Goal: Information Seeking & Learning: Find specific fact

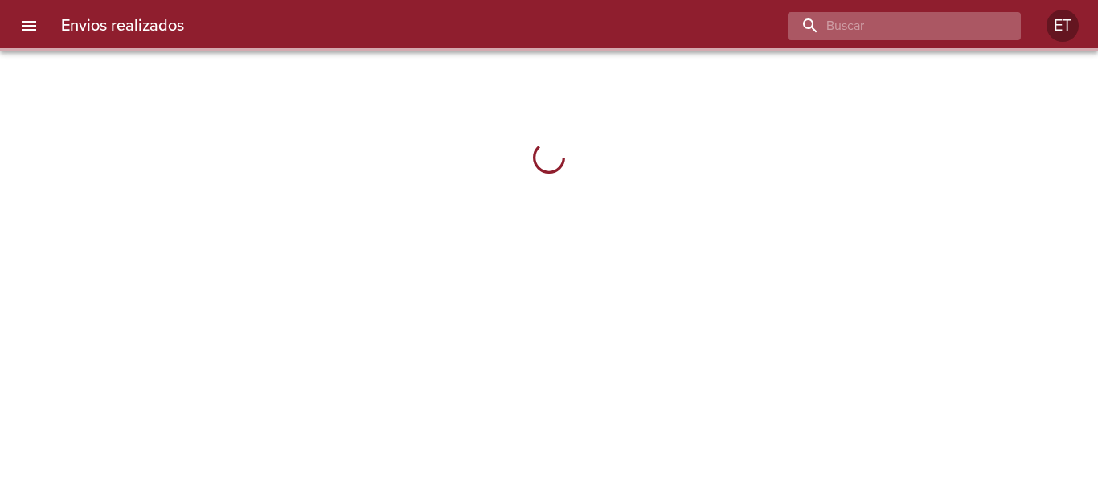
click at [977, 19] on input "buscar" at bounding box center [891, 26] width 206 height 28
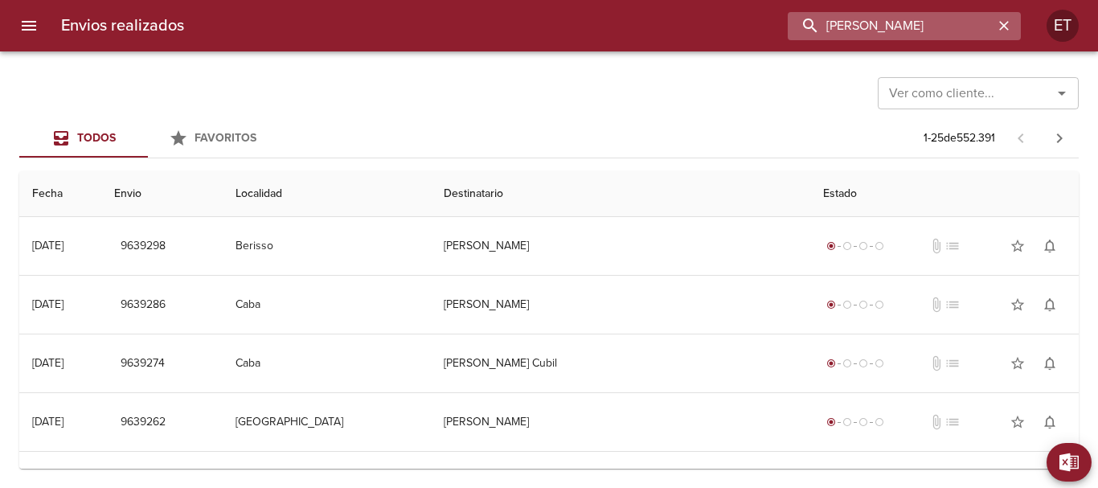
type input "[PERSON_NAME]"
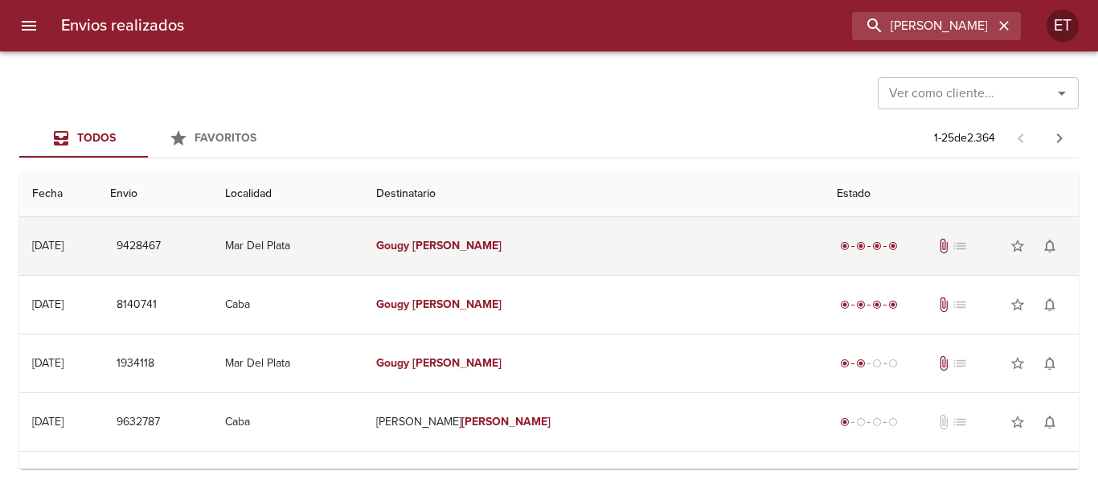
click at [409, 250] on em "Gougy" at bounding box center [392, 246] width 33 height 14
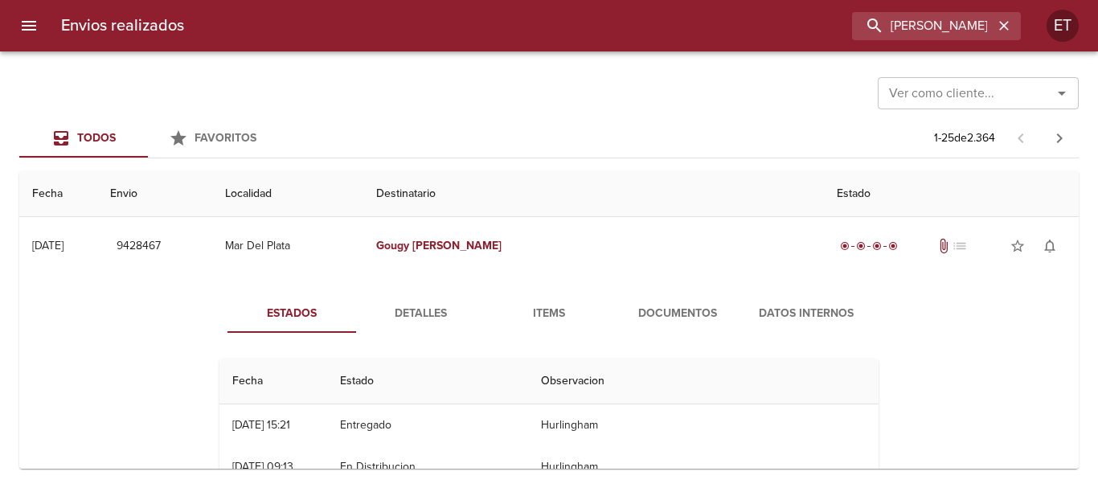
click at [685, 314] on span "Documentos" at bounding box center [677, 314] width 109 height 20
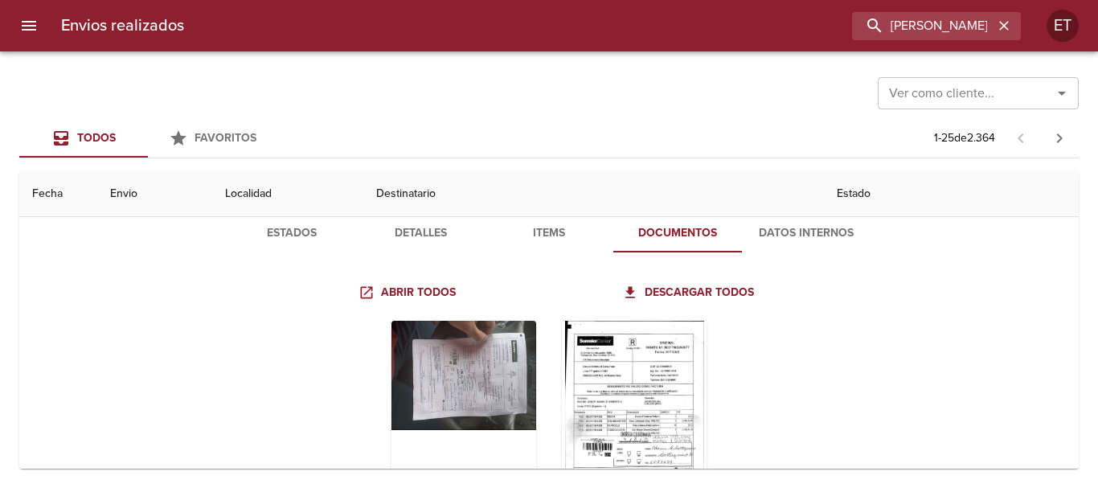
scroll to position [161, 0]
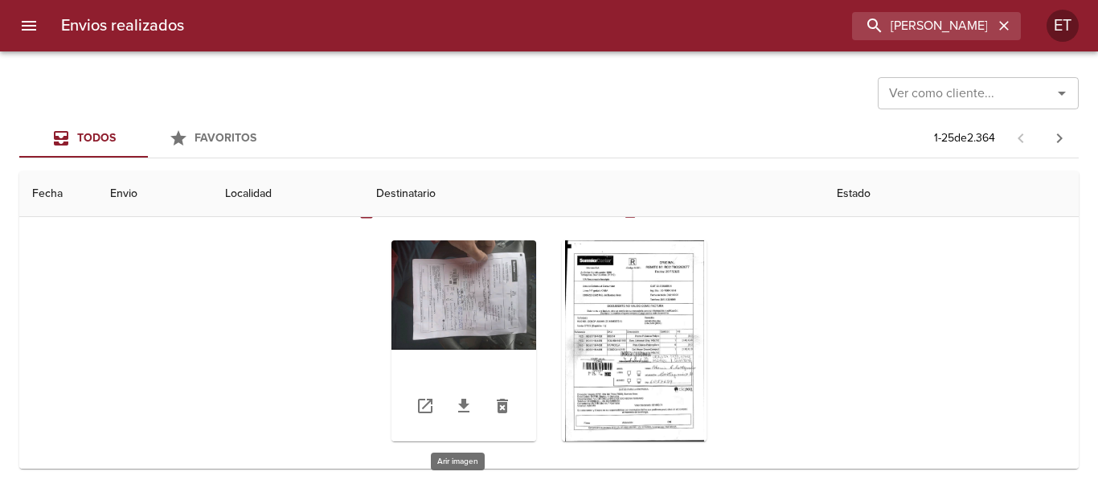
click at [443, 307] on div "Tabla de envíos del cliente" at bounding box center [463, 340] width 145 height 201
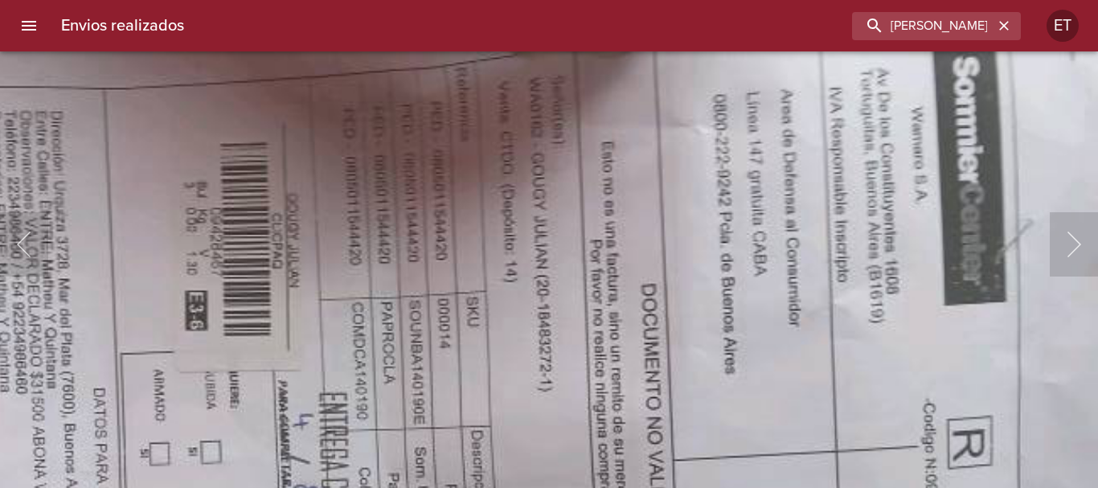
click at [674, 388] on img "Lightbox" at bounding box center [356, 464] width 1760 height 1320
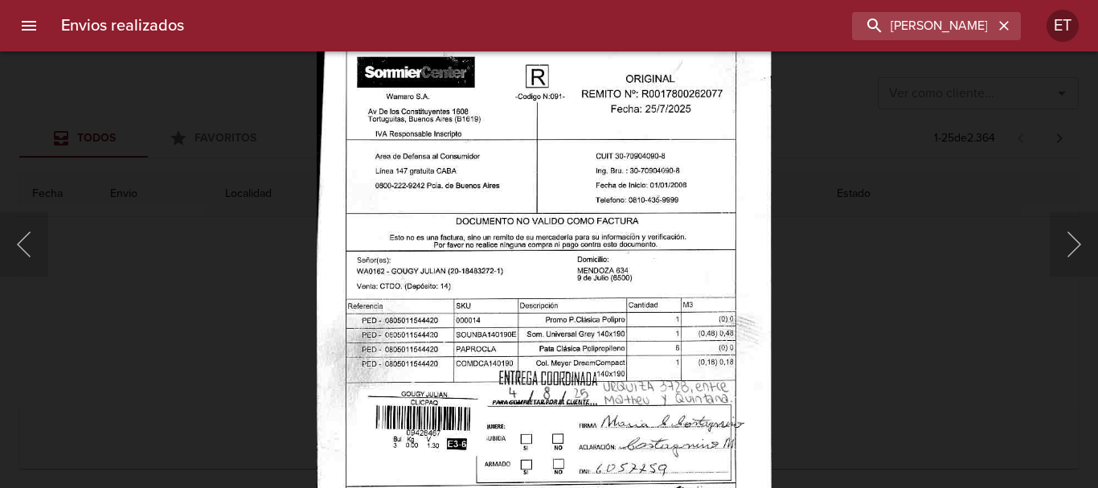
click at [592, 253] on img "Lightbox" at bounding box center [544, 335] width 455 height 658
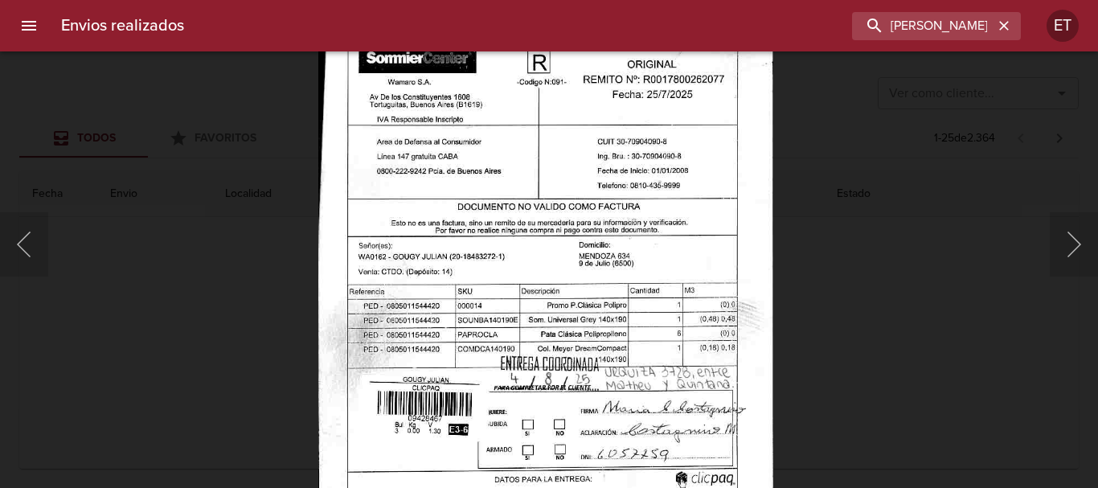
click at [593, 245] on img "Lightbox" at bounding box center [545, 321] width 455 height 658
click at [939, 98] on div "Lightbox" at bounding box center [549, 244] width 1098 height 488
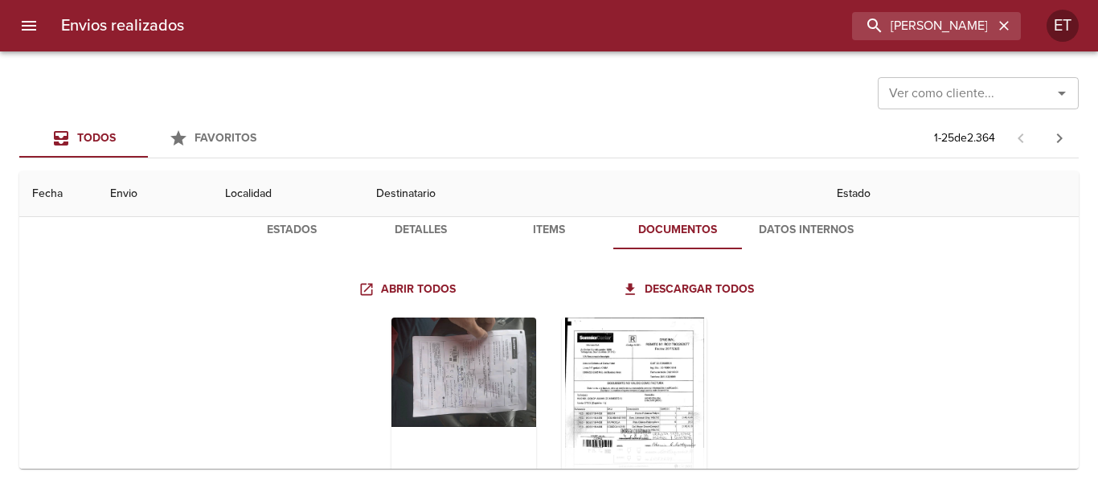
scroll to position [0, 0]
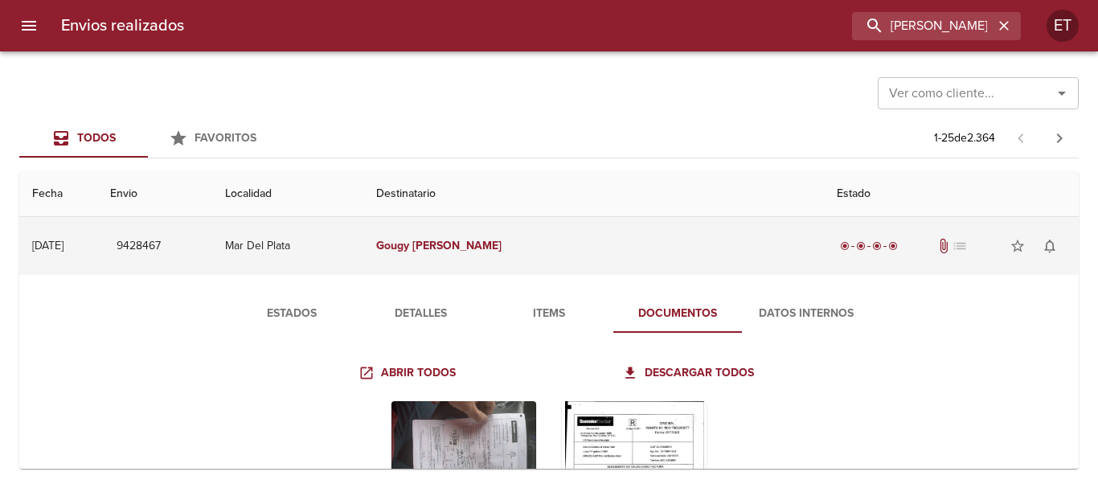
click at [616, 245] on td "[PERSON_NAME]" at bounding box center [593, 246] width 461 height 58
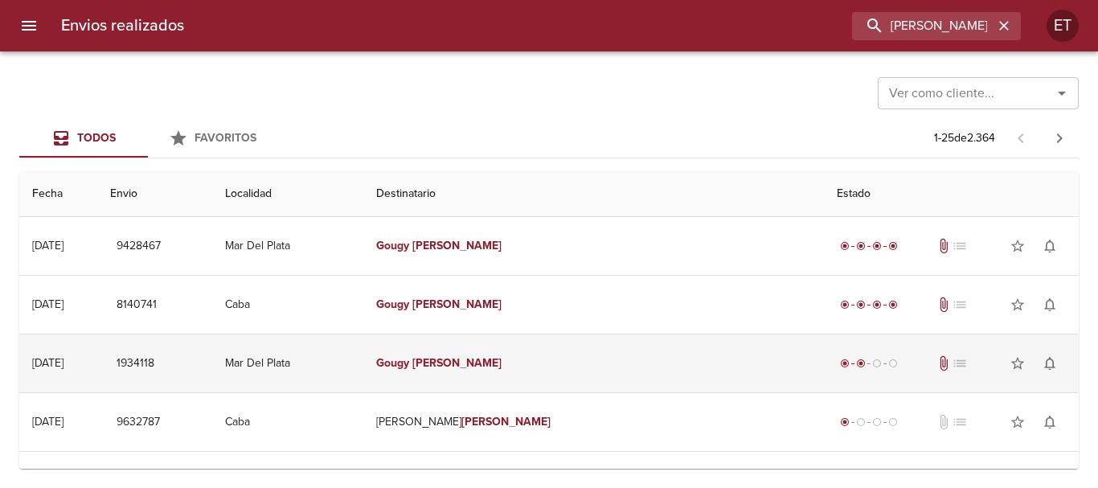
click at [555, 378] on td "[PERSON_NAME]" at bounding box center [593, 363] width 461 height 58
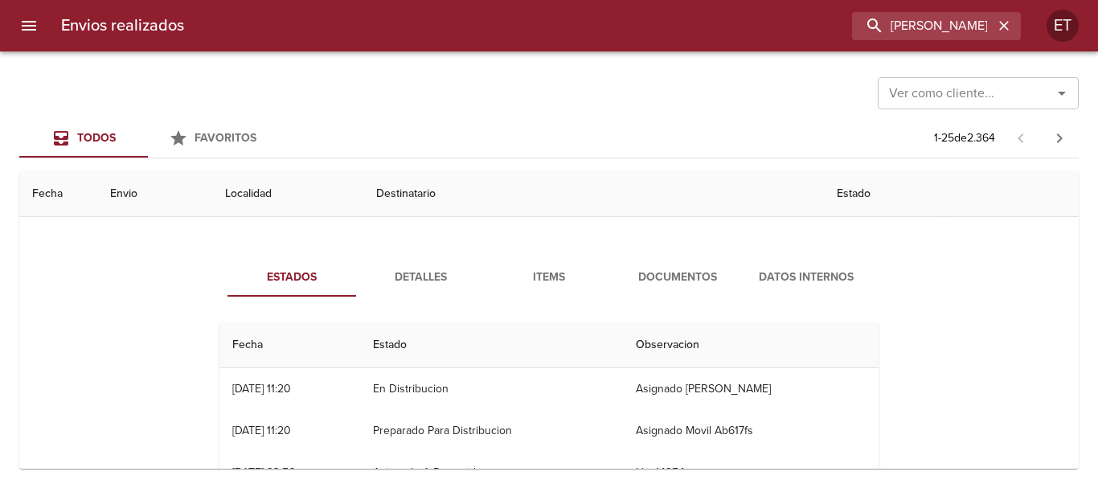
scroll to position [161, 0]
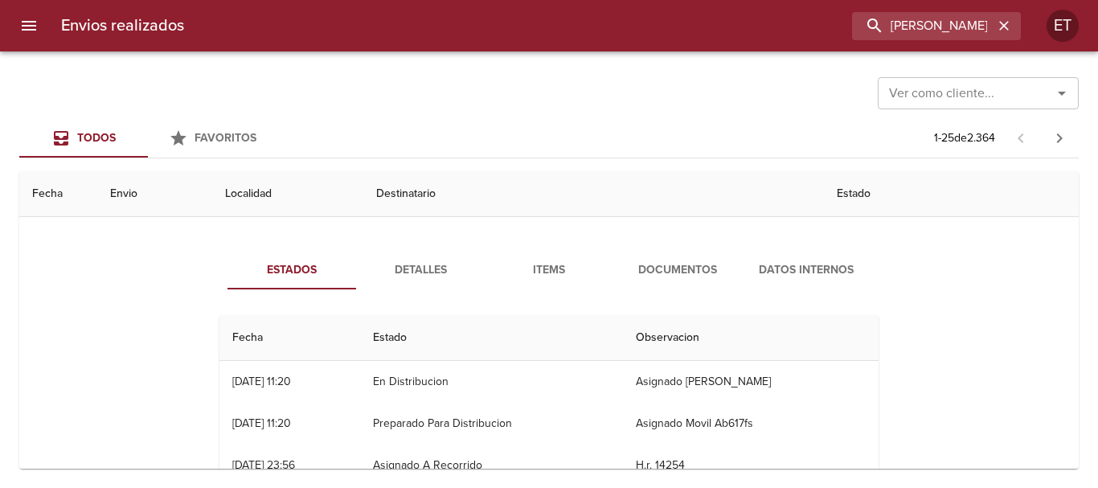
drag, startPoint x: 550, startPoint y: 241, endPoint x: 555, endPoint y: 273, distance: 31.7
click at [551, 252] on div "Estados Detalles Items Documentos Datos Internos Fecha Estado Observacion 08/06…" at bounding box center [549, 417] width 1034 height 371
click at [555, 276] on span "Items" at bounding box center [548, 270] width 109 height 20
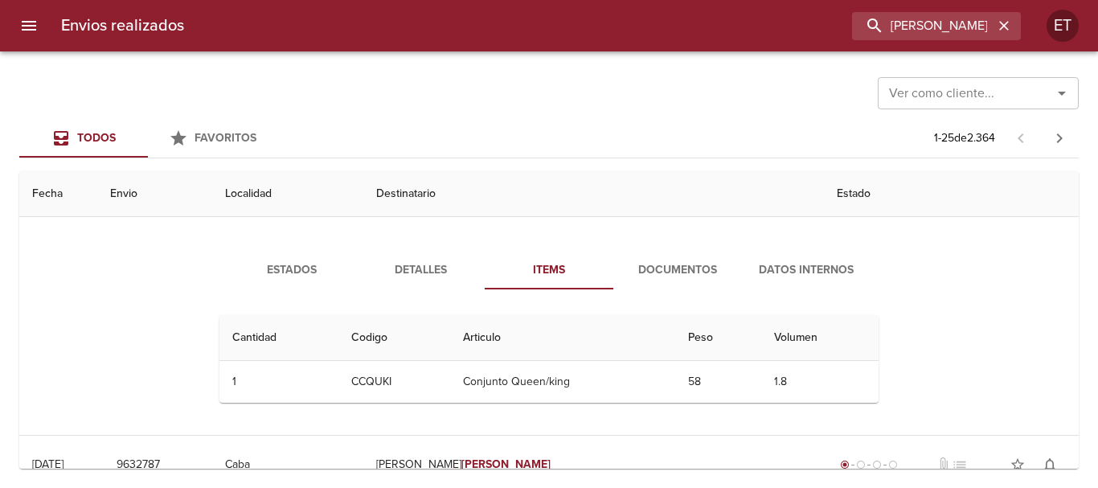
click at [391, 259] on div "Estados Detalles Items Documentos Datos Internos" at bounding box center [548, 270] width 643 height 39
click at [392, 259] on button "Detalles" at bounding box center [420, 270] width 129 height 39
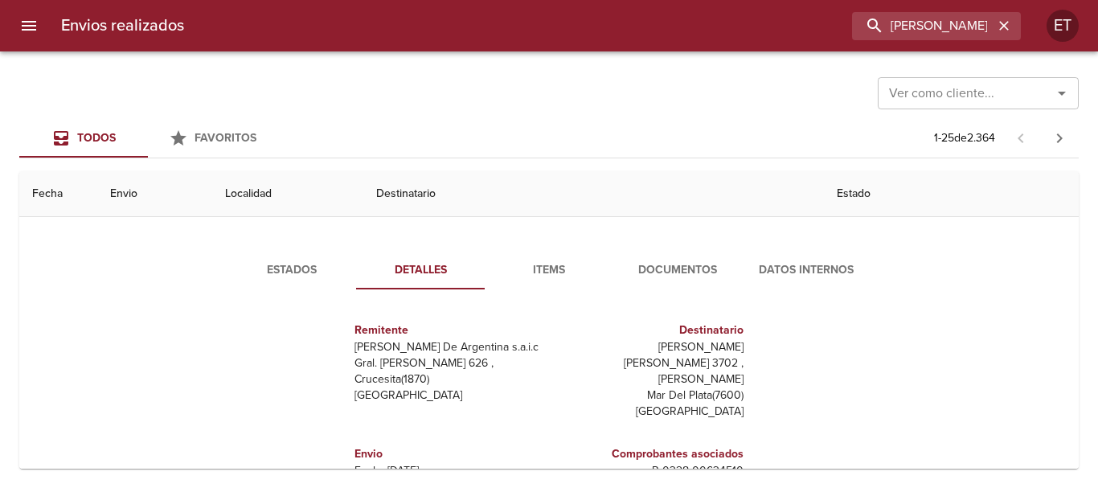
click at [695, 254] on button "Documentos" at bounding box center [677, 270] width 129 height 39
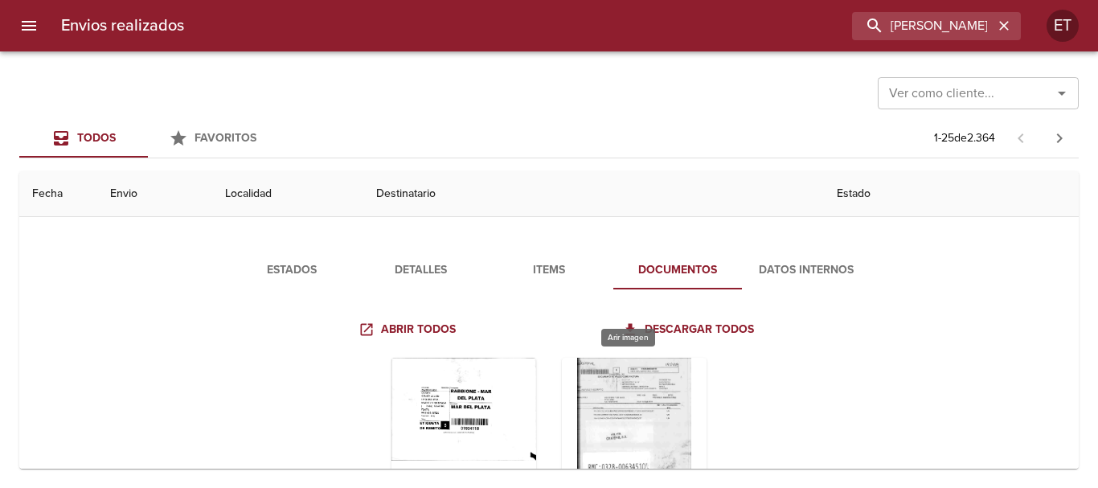
click at [608, 423] on div "Tabla de envíos del cliente" at bounding box center [634, 458] width 145 height 201
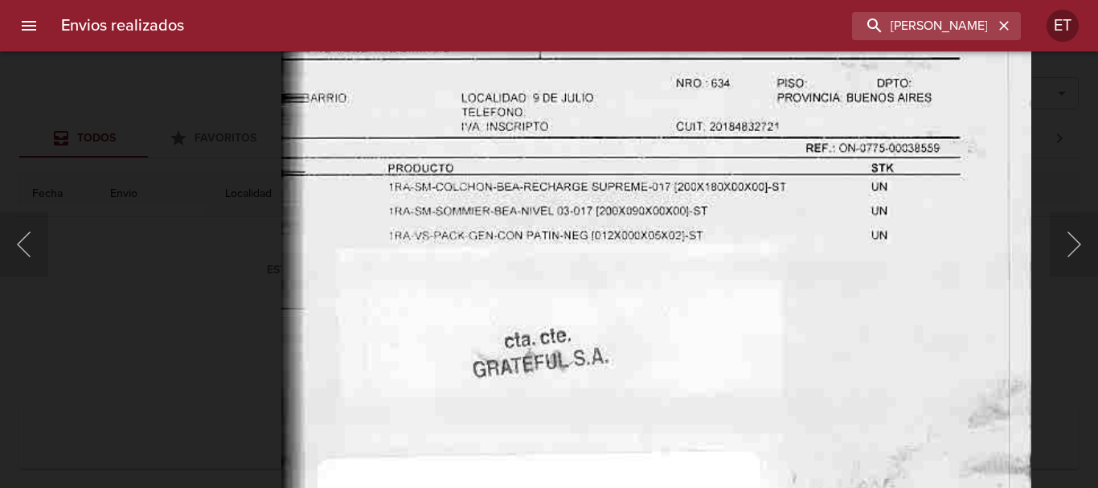
click at [557, 312] on img "Lightbox" at bounding box center [656, 497] width 750 height 1320
click at [213, 288] on div "Lightbox" at bounding box center [549, 244] width 1098 height 488
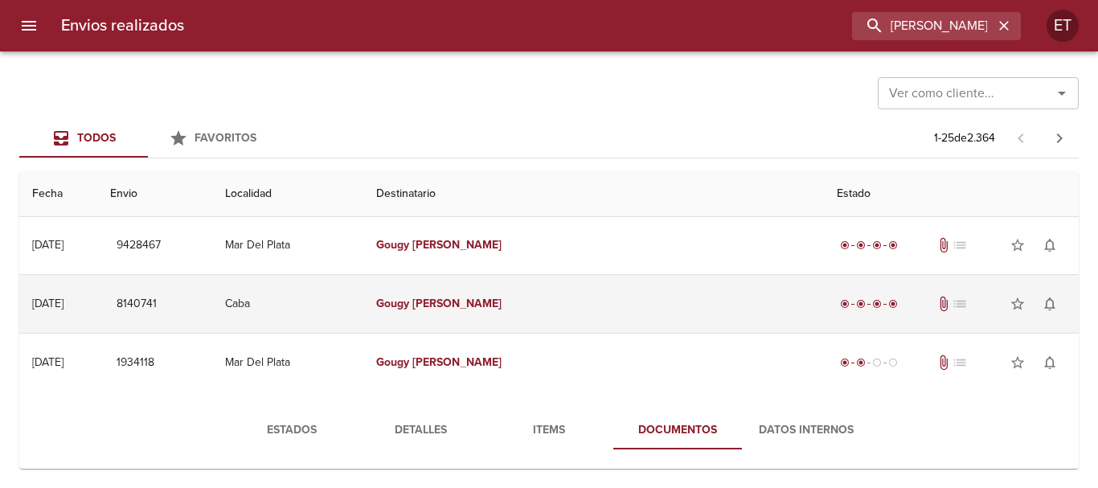
scroll to position [0, 0]
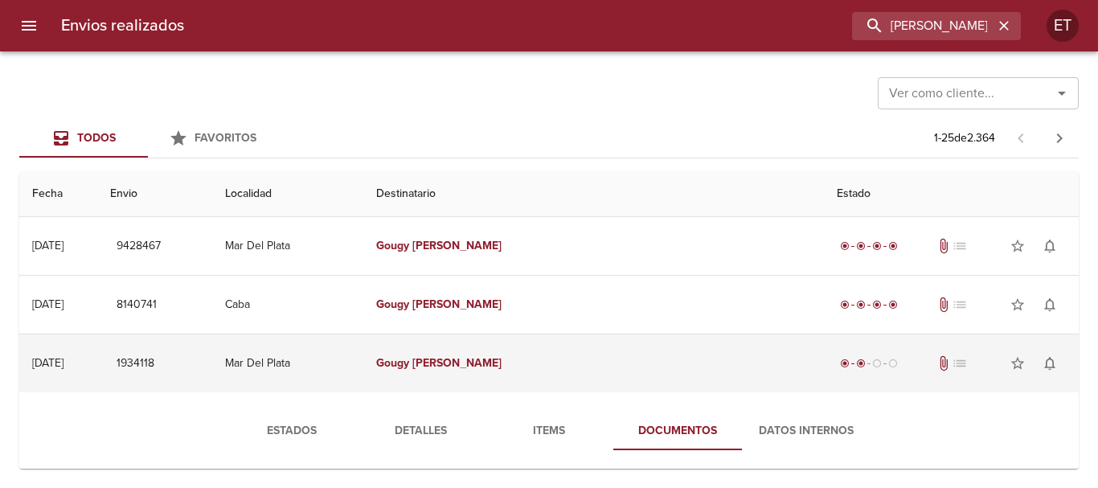
click at [544, 354] on td "[PERSON_NAME]" at bounding box center [593, 363] width 461 height 58
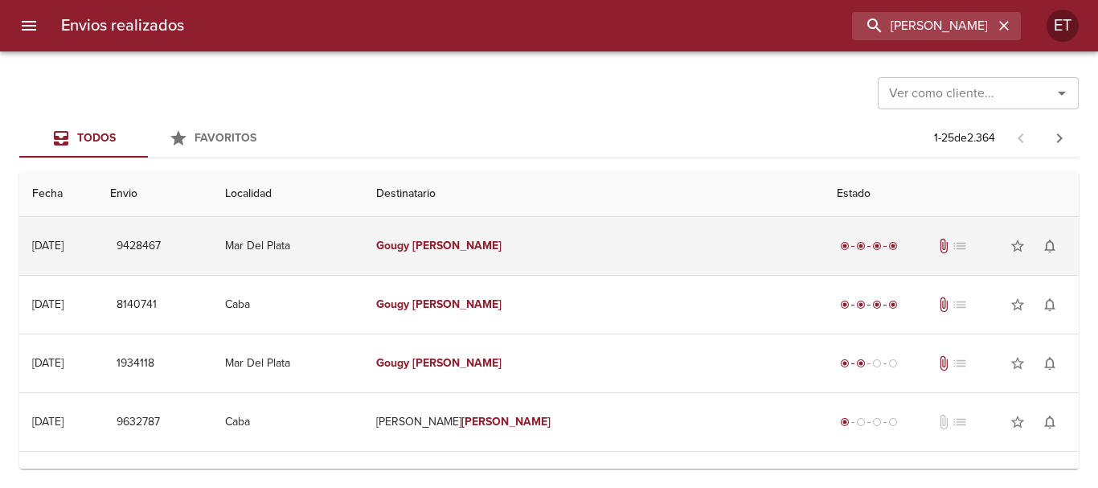
click at [363, 238] on td "Mar Del Plata" at bounding box center [287, 246] width 151 height 58
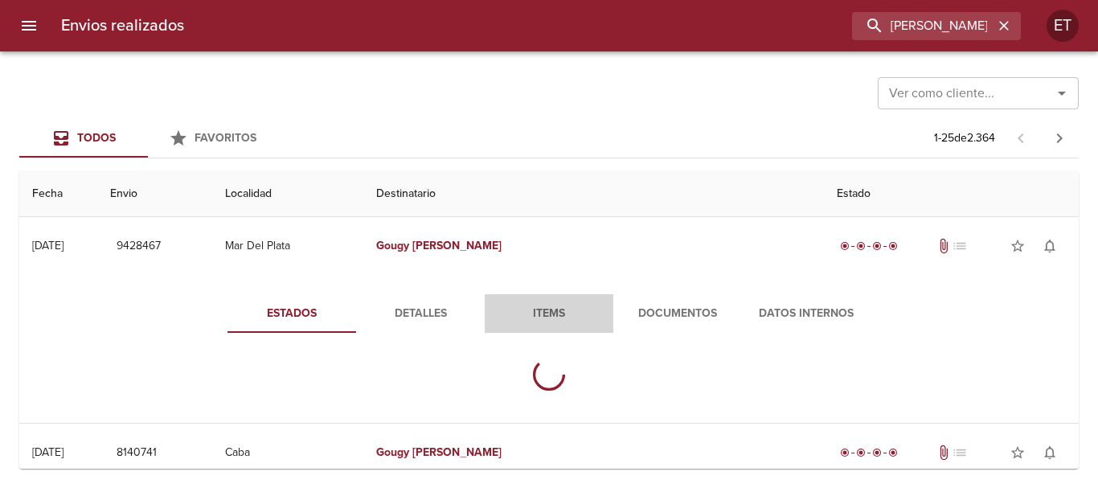
click at [557, 309] on span "Items" at bounding box center [548, 314] width 109 height 20
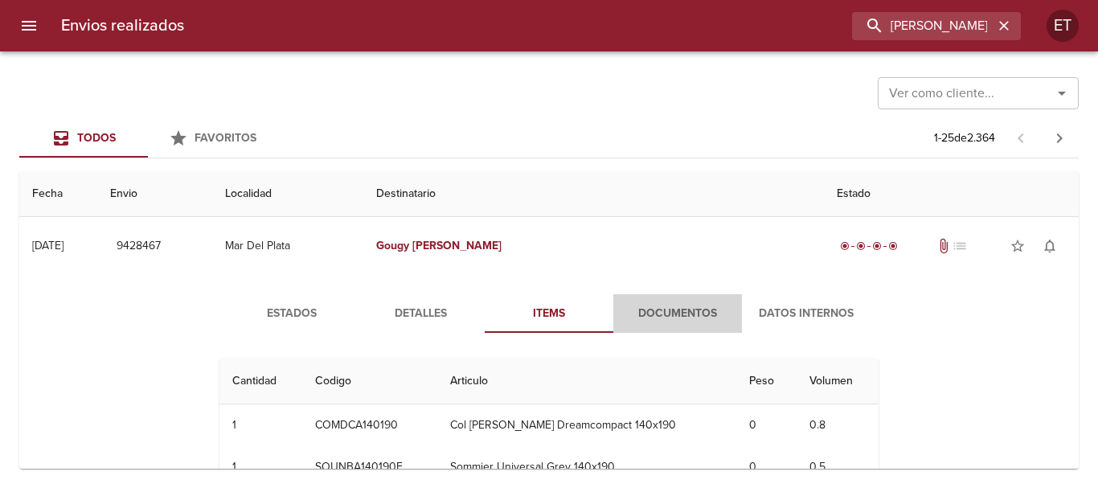
click at [671, 316] on span "Documentos" at bounding box center [677, 314] width 109 height 20
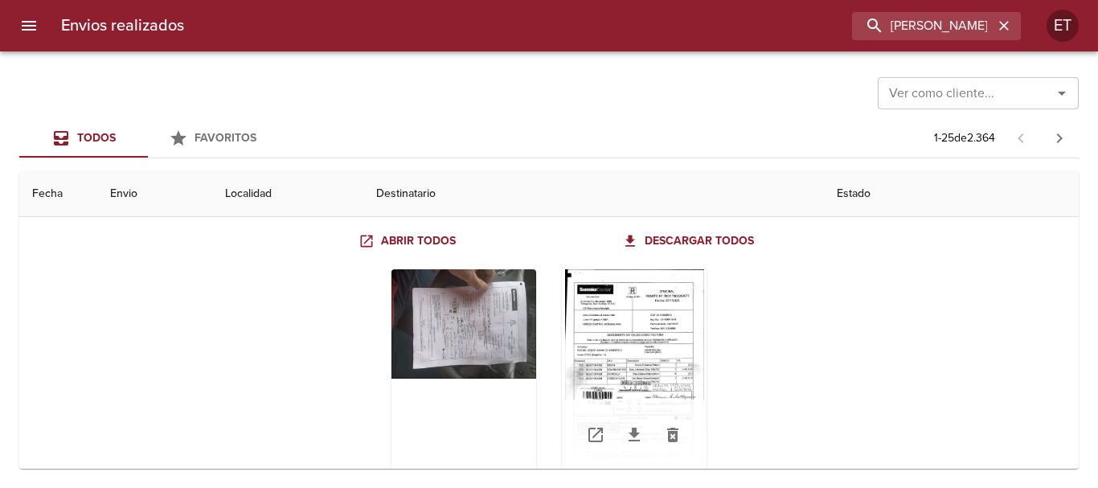
scroll to position [161, 0]
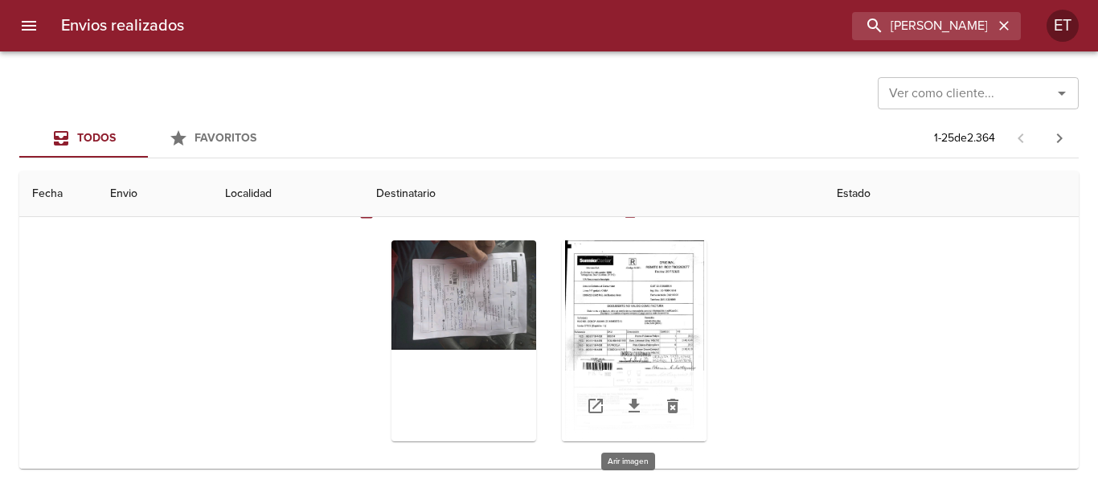
click at [606, 311] on div "Tabla de envíos del cliente" at bounding box center [634, 340] width 145 height 201
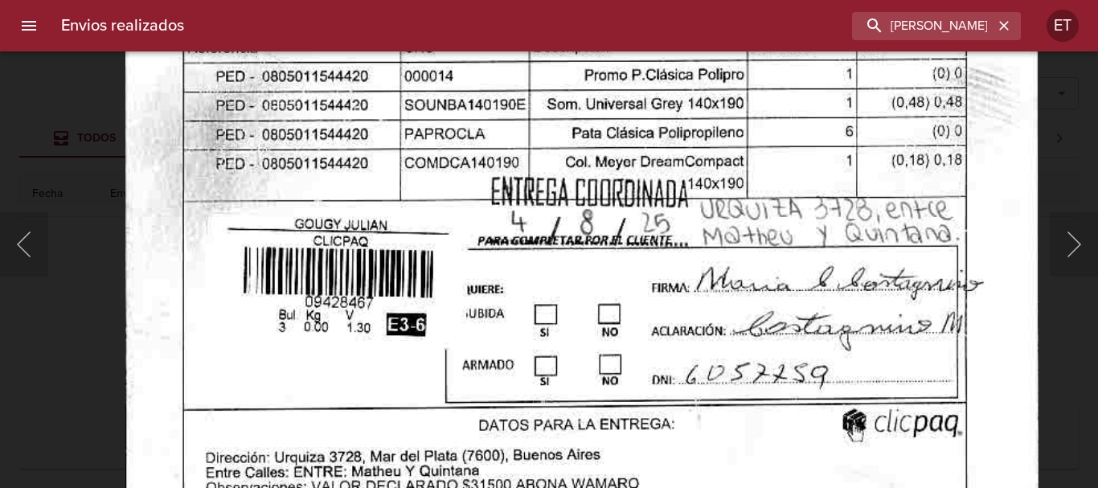
click at [563, 332] on img "Lightbox" at bounding box center [582, 105] width 914 height 1320
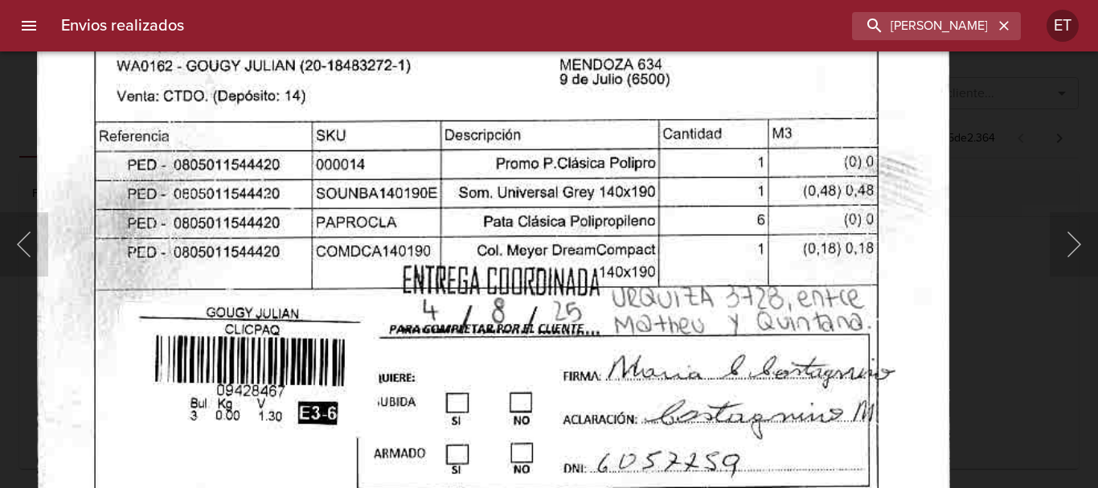
click at [478, 401] on img "Lightbox" at bounding box center [493, 194] width 914 height 1320
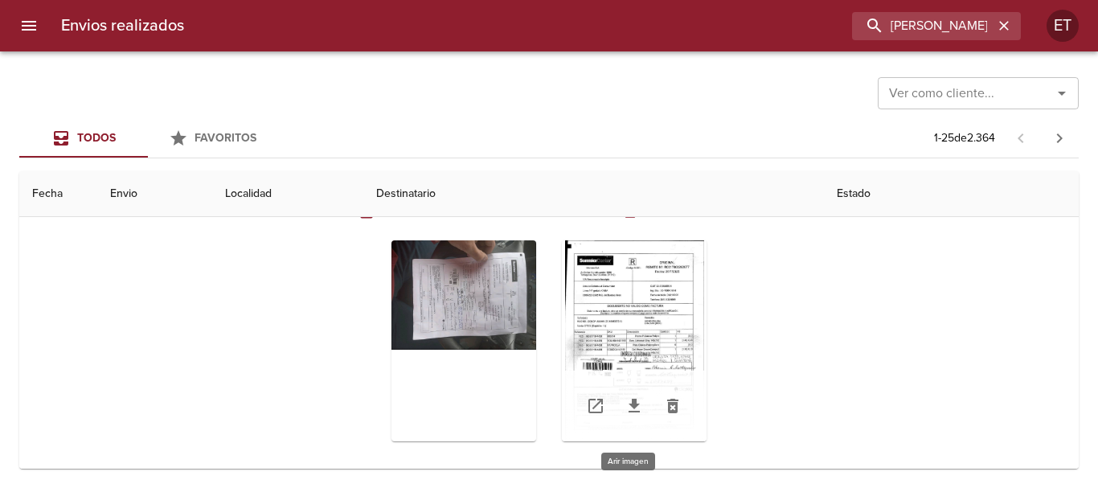
click at [669, 287] on div "Tabla de envíos del cliente" at bounding box center [634, 340] width 145 height 201
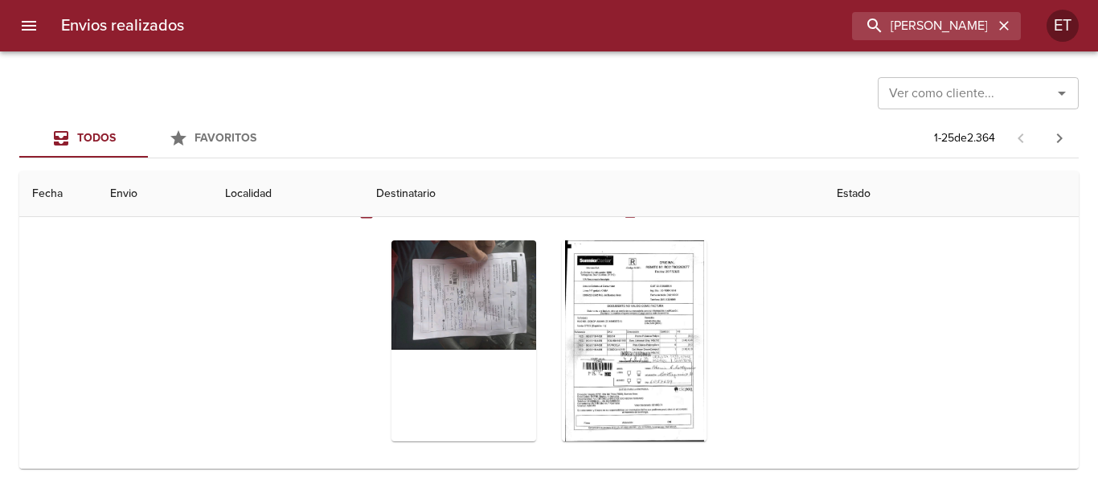
click at [239, 296] on div "Tabla de envíos del cliente" at bounding box center [548, 340] width 659 height 227
